Goal: Task Accomplishment & Management: Use online tool/utility

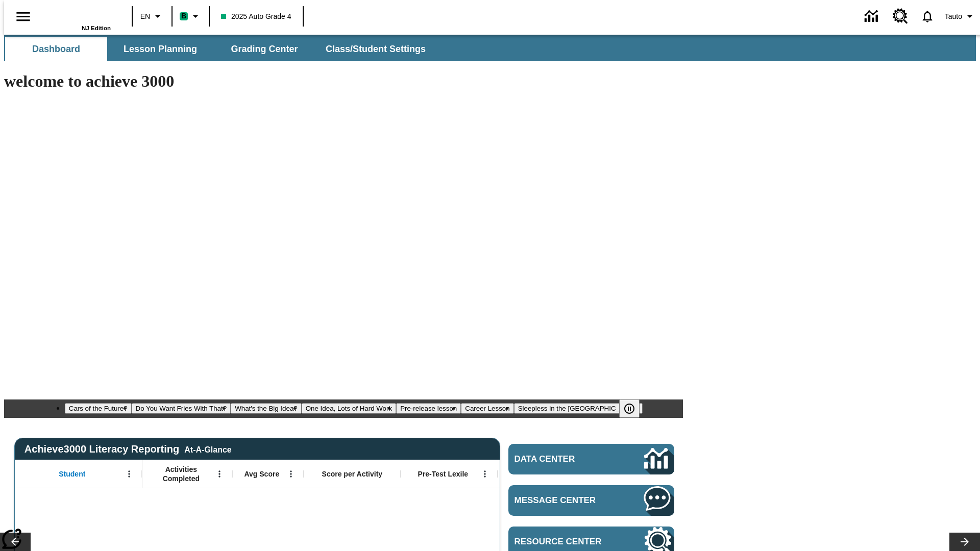
type input "-1"
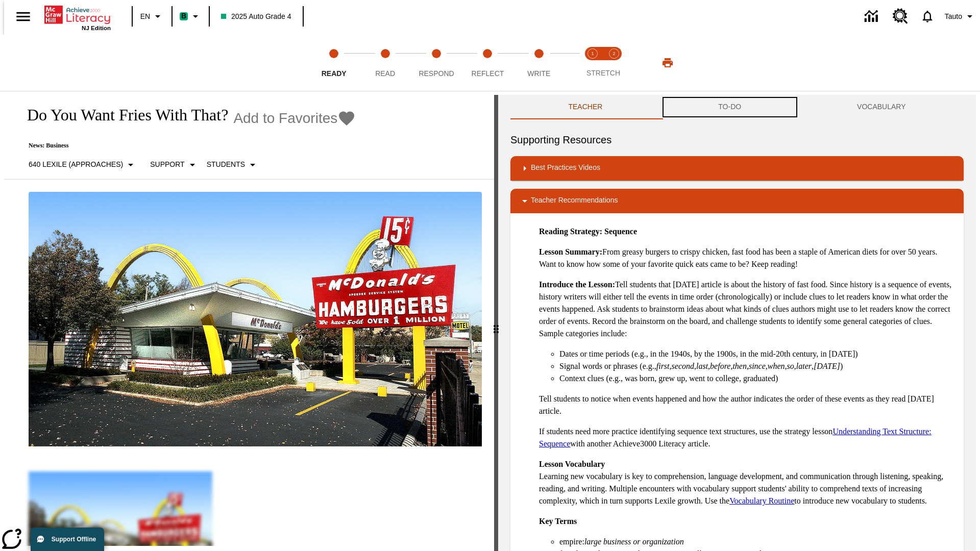
click at [730, 107] on button "TO-DO" at bounding box center [730, 107] width 139 height 25
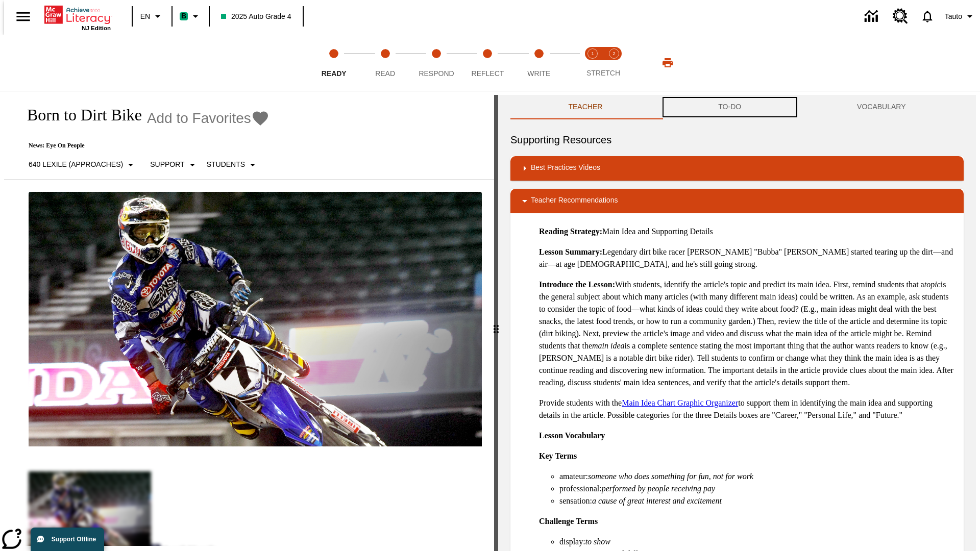
click at [730, 107] on button "TO-DO" at bounding box center [730, 107] width 139 height 25
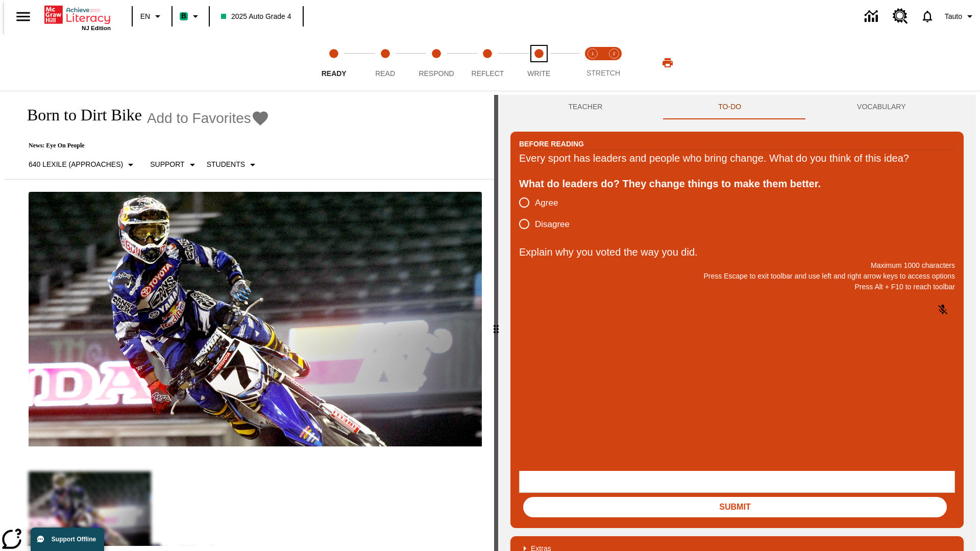
click at [539, 63] on span "Write" at bounding box center [538, 69] width 23 height 18
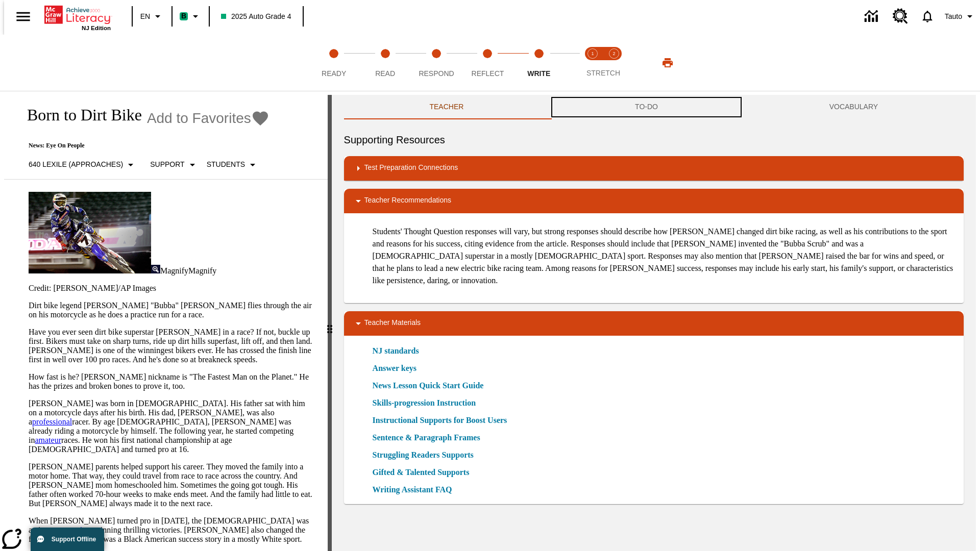
scroll to position [1, 0]
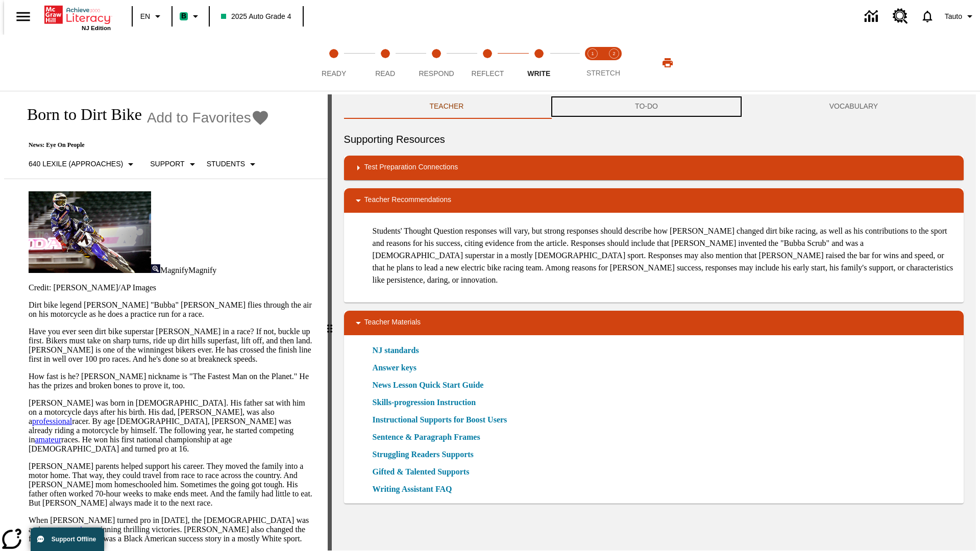
click at [647, 107] on button "TO-DO" at bounding box center [646, 106] width 195 height 25
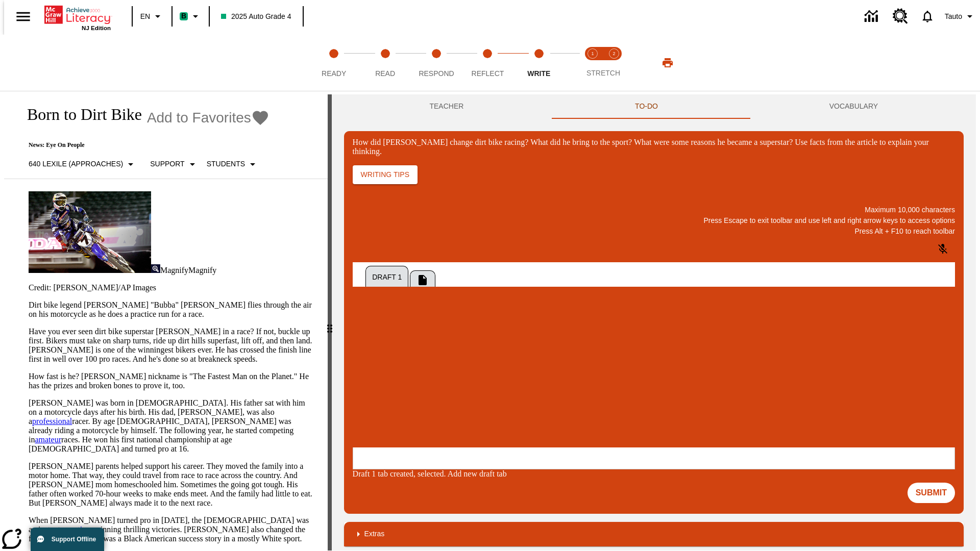
scroll to position [0, 0]
